Goal: Find specific page/section: Find specific page/section

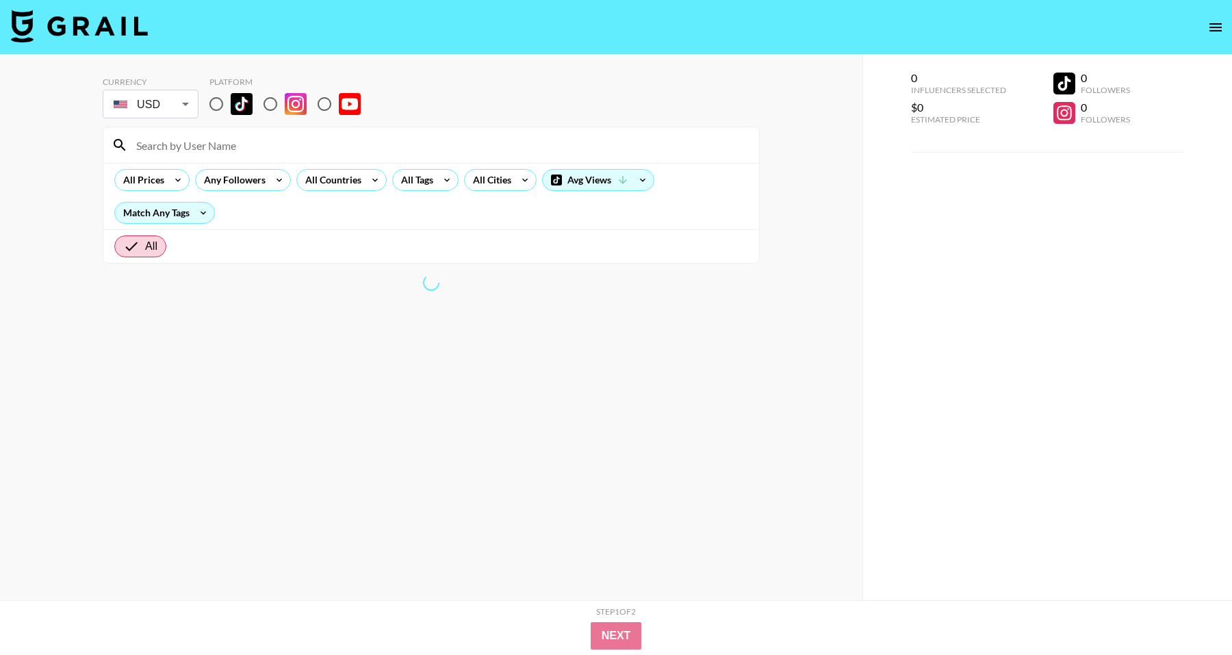
click at [217, 103] on input "radio" at bounding box center [216, 104] width 29 height 29
radio input "true"
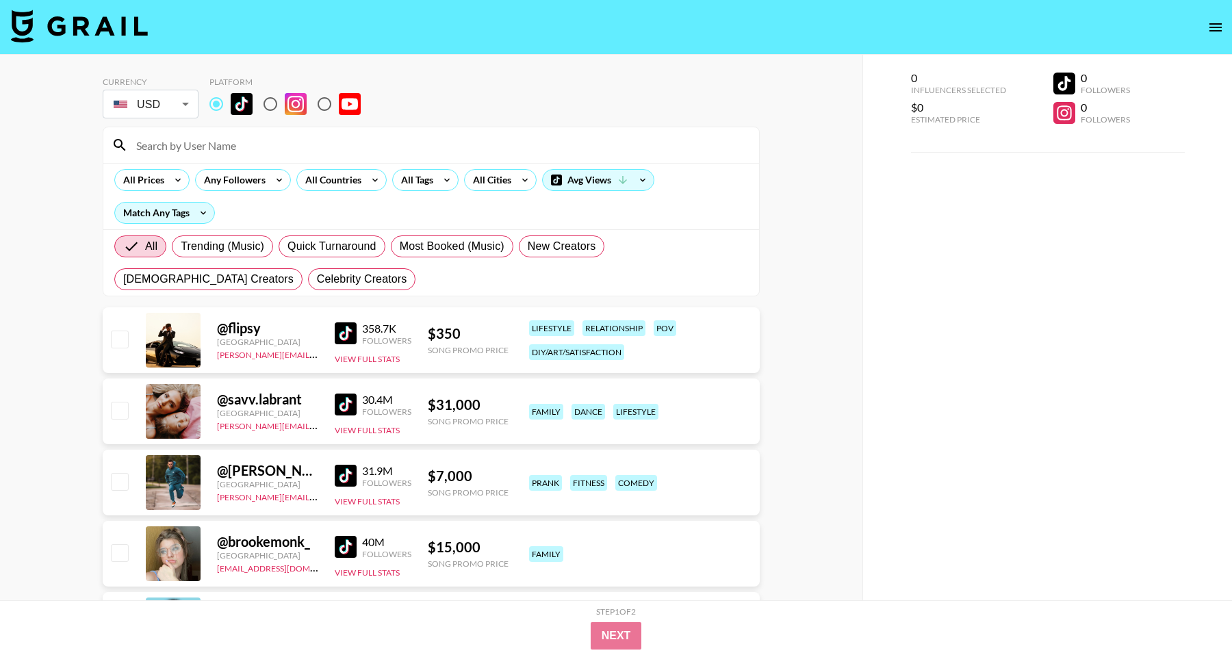
click at [212, 135] on input at bounding box center [439, 145] width 623 height 22
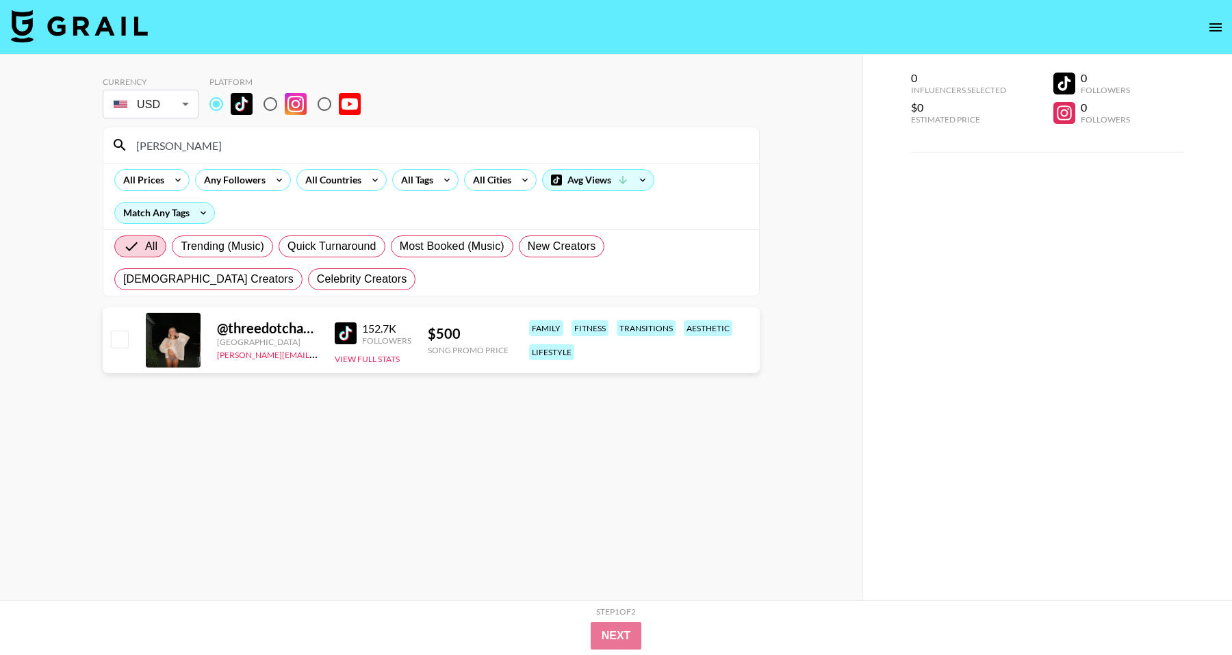
type input "[PERSON_NAME]"
click at [216, 153] on input "[PERSON_NAME]" at bounding box center [439, 145] width 623 height 22
click at [366, 360] on button "View Full Stats" at bounding box center [367, 359] width 65 height 10
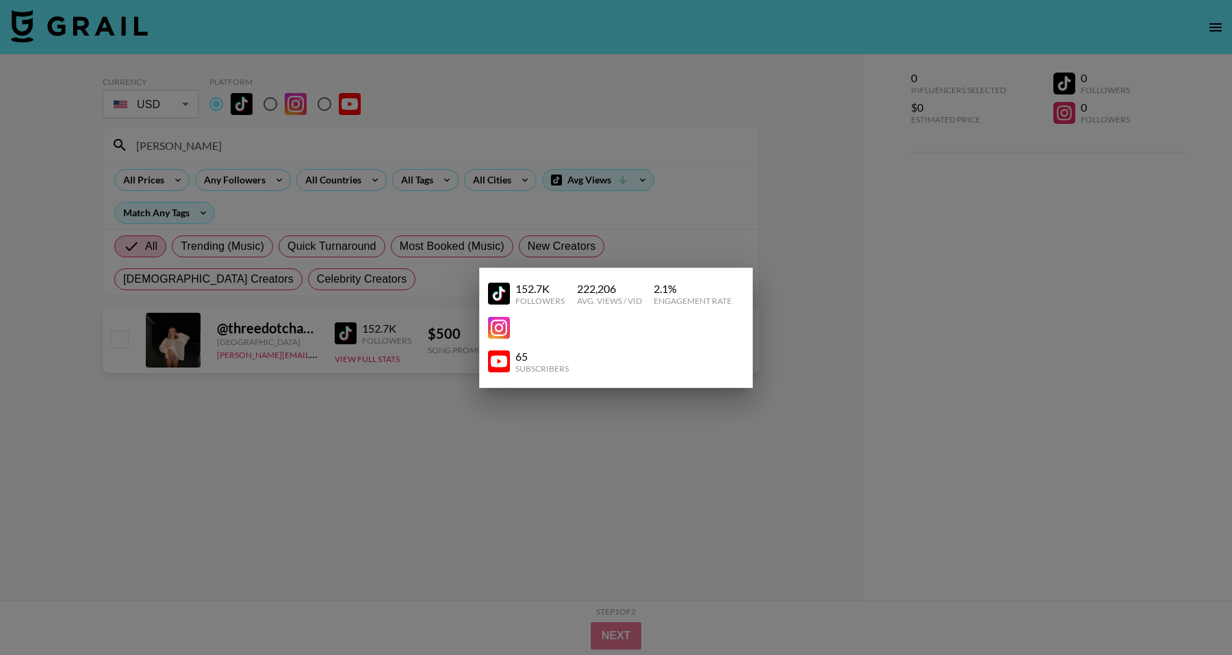
click at [435, 290] on div at bounding box center [616, 327] width 1232 height 655
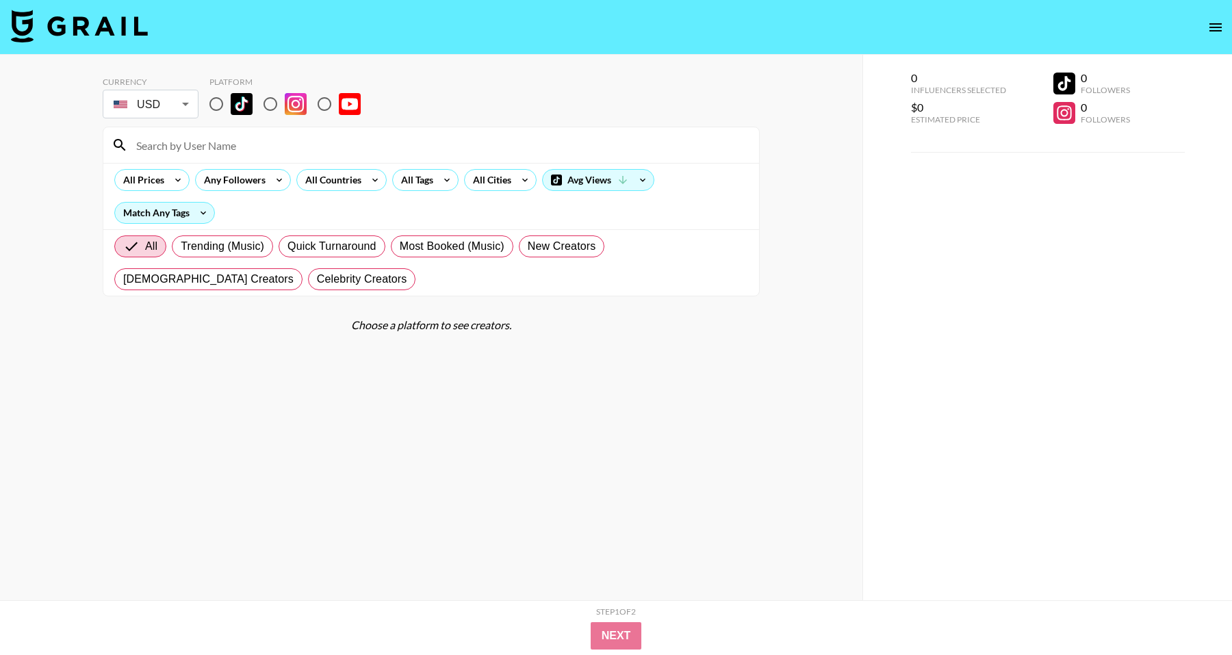
click at [218, 112] on input "radio" at bounding box center [216, 104] width 29 height 29
radio input "true"
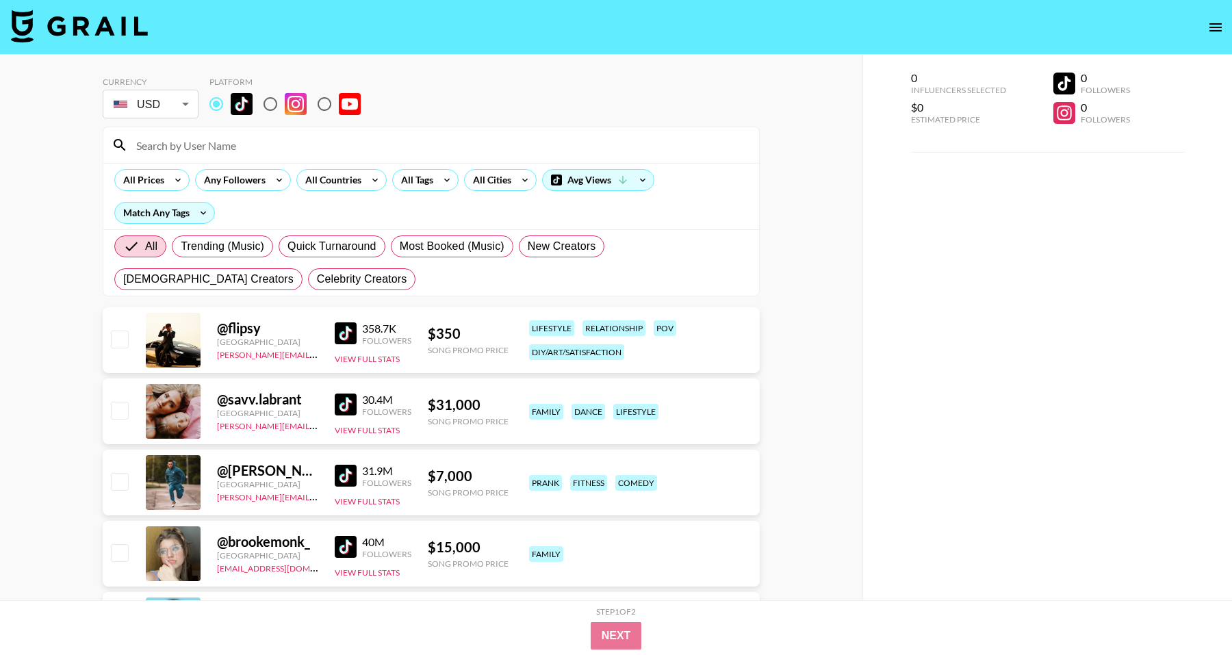
click at [249, 154] on input at bounding box center [439, 145] width 623 height 22
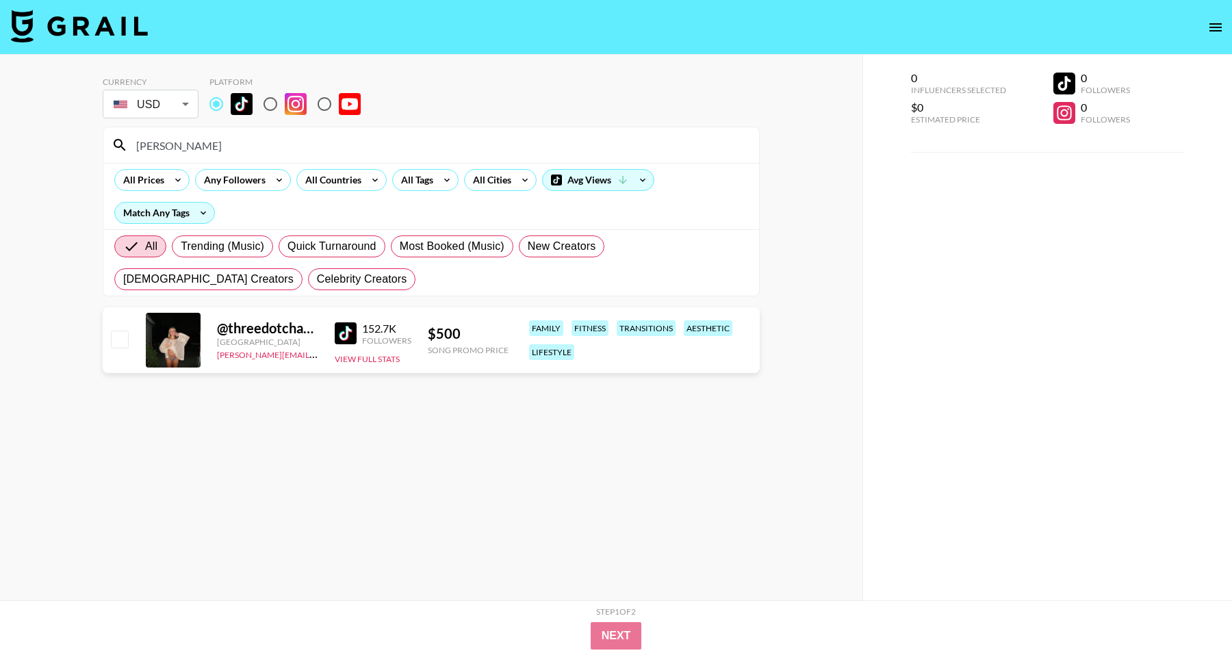
type input "[PERSON_NAME]"
click at [171, 341] on div at bounding box center [173, 340] width 55 height 55
click at [160, 107] on body "Currency USD USD ​ Platform chanell All Prices Any Followers All Countries All …" at bounding box center [616, 355] width 1232 height 710
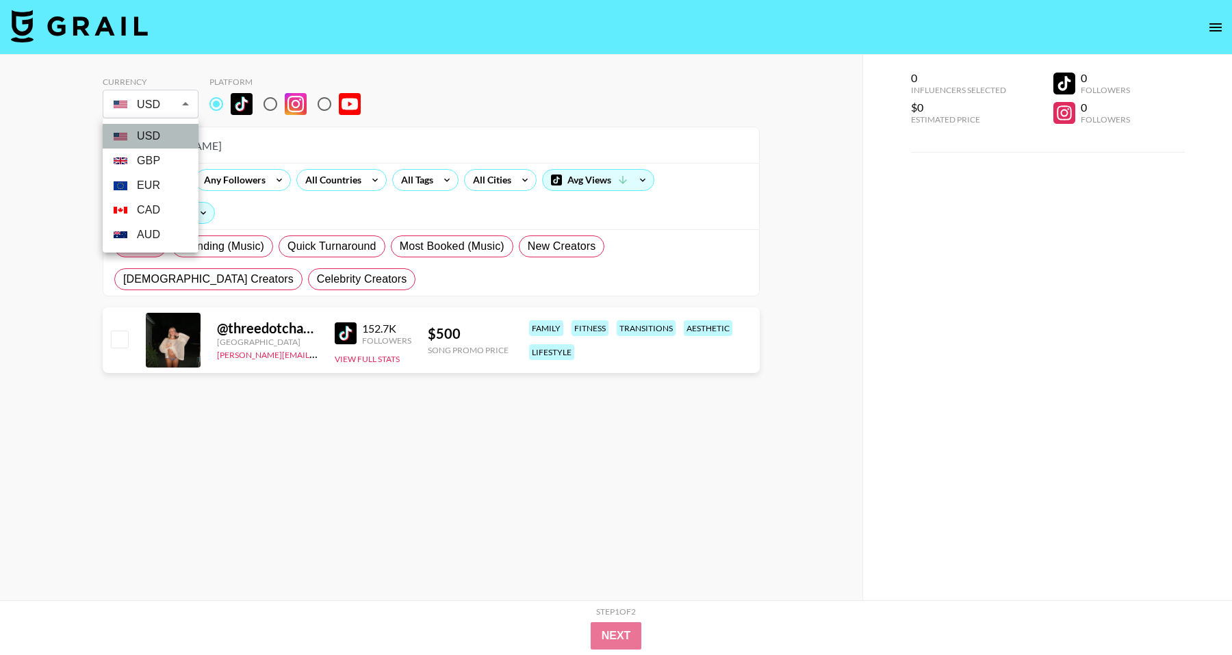
click at [164, 130] on li "USD" at bounding box center [151, 136] width 96 height 25
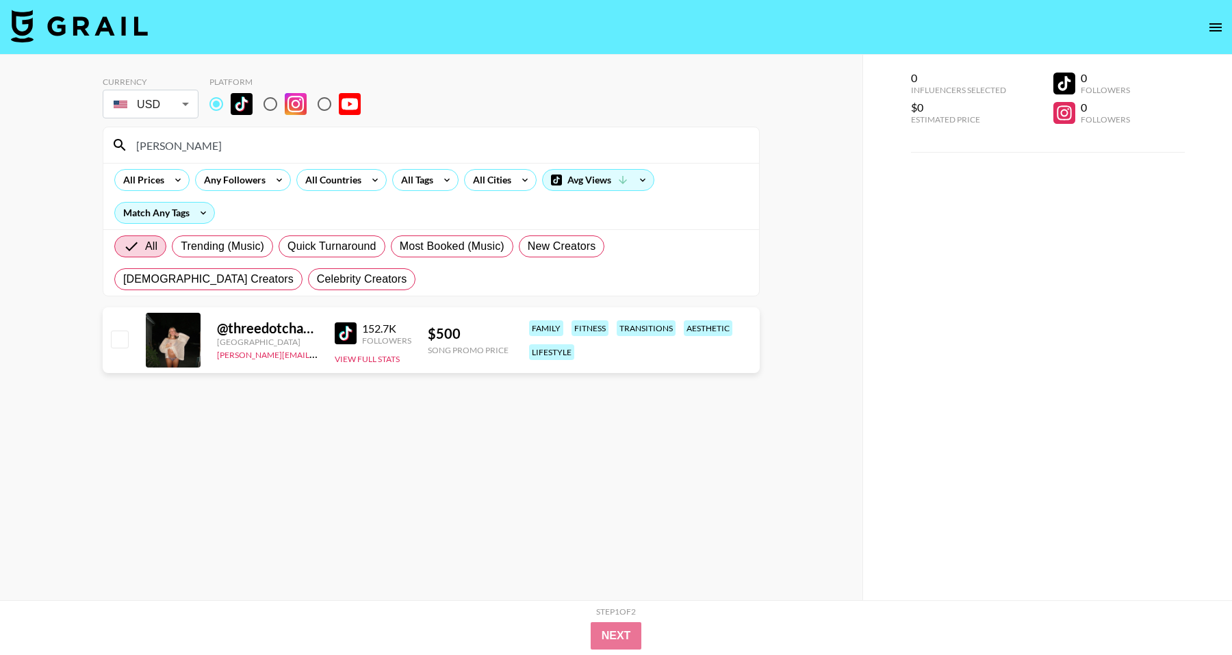
click at [217, 100] on input "radio" at bounding box center [216, 104] width 29 height 29
click at [1214, 26] on icon "open drawer" at bounding box center [1216, 27] width 16 height 16
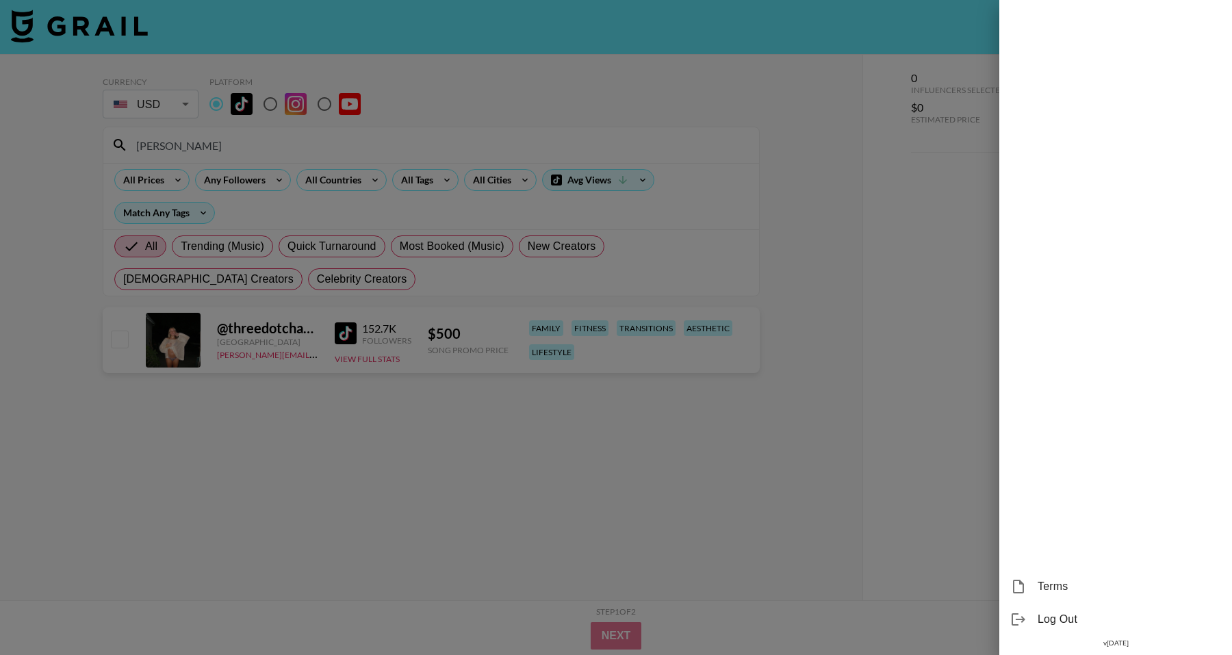
click at [950, 414] on div at bounding box center [616, 327] width 1232 height 655
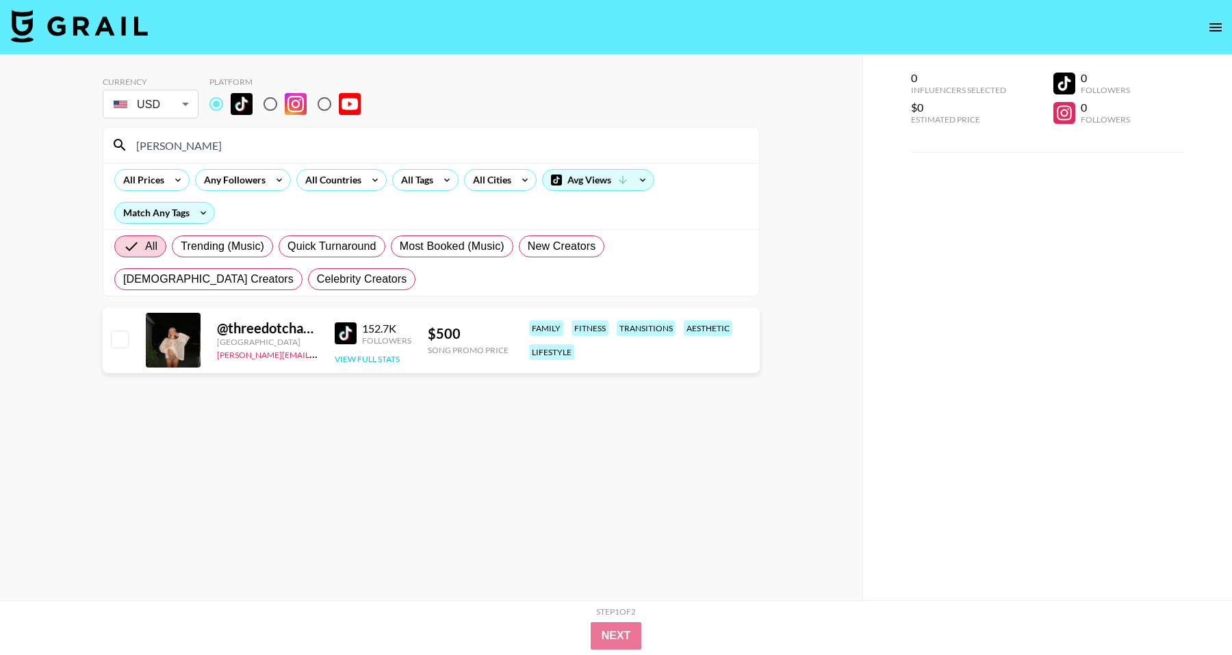
click at [338, 359] on button "View Full Stats" at bounding box center [367, 359] width 65 height 10
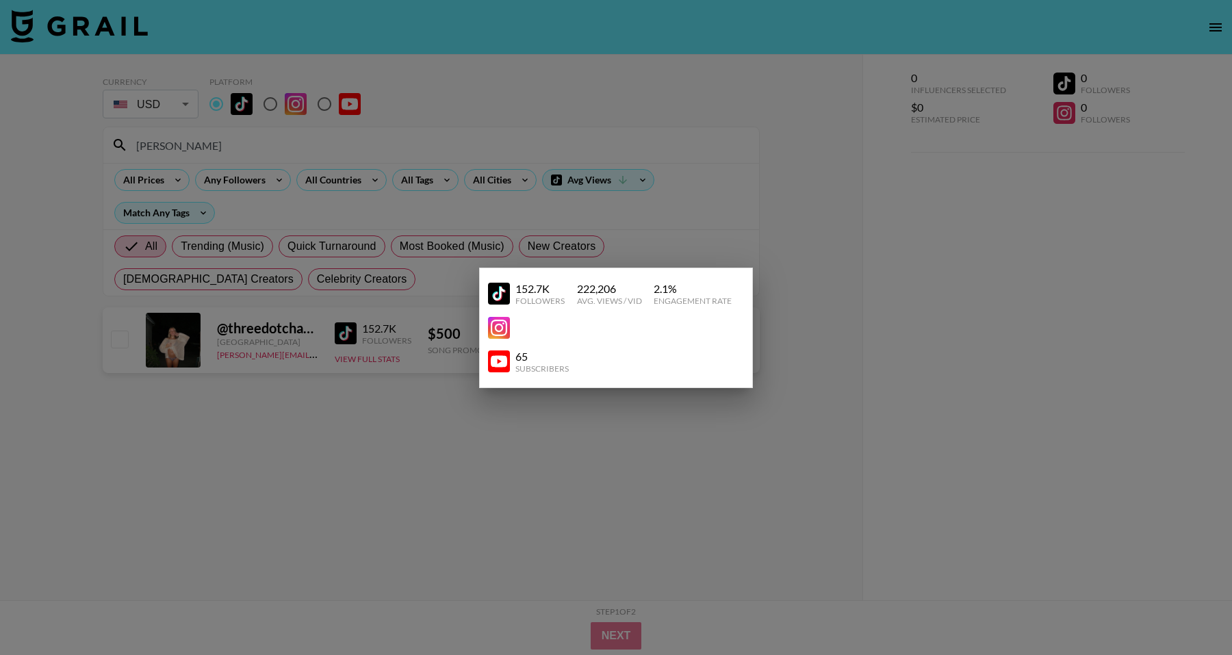
click at [411, 334] on div at bounding box center [616, 327] width 1232 height 655
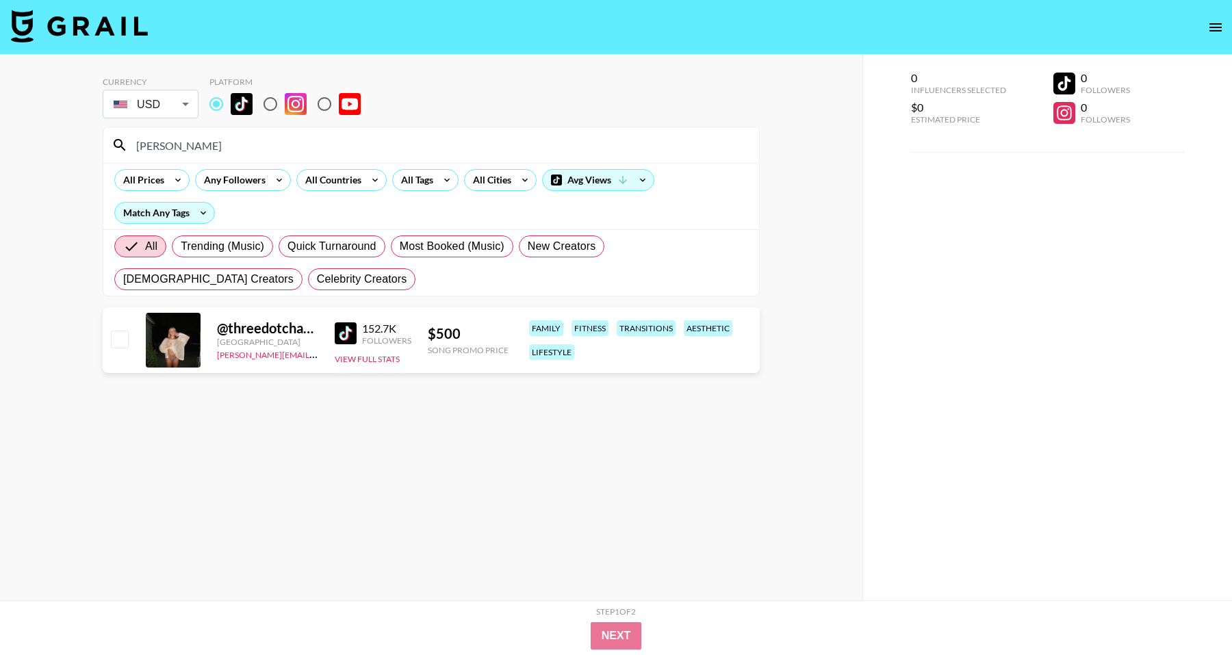
click at [542, 213] on div "All Prices Any Followers All Countries All Tags All Cities Avg Views Match Any …" at bounding box center [431, 196] width 656 height 66
click at [255, 330] on div "@ threedotchanell" at bounding box center [267, 328] width 101 height 17
